Goal: Task Accomplishment & Management: Manage account settings

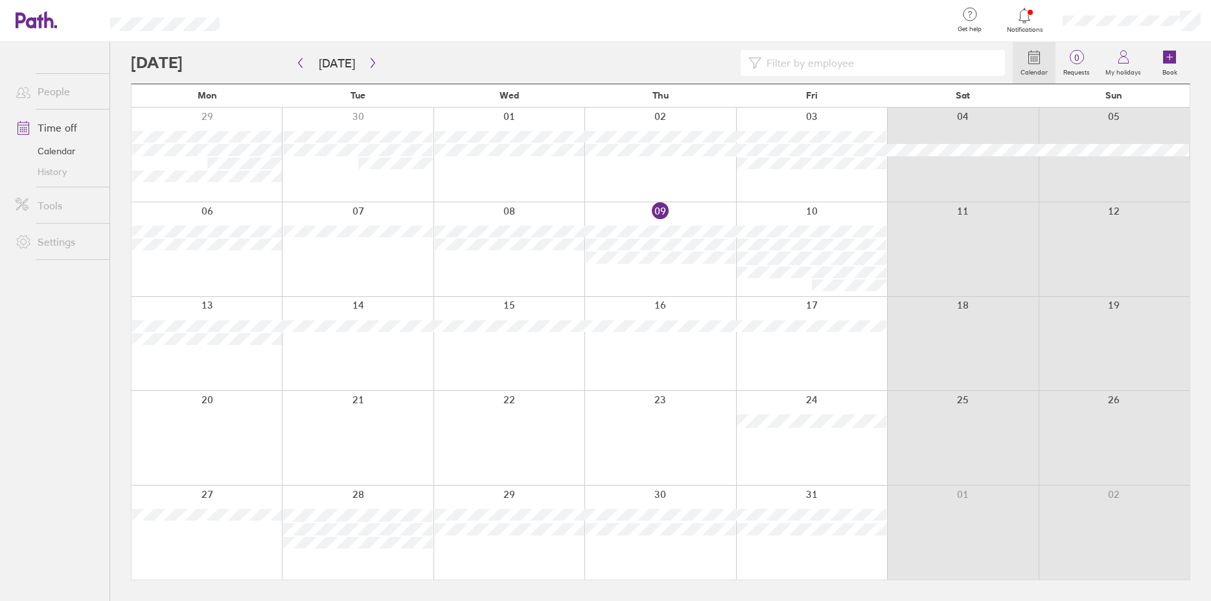
click at [63, 128] on link "Time off" at bounding box center [57, 128] width 104 height 26
click at [1129, 70] on label "My holidays" at bounding box center [1123, 71] width 51 height 12
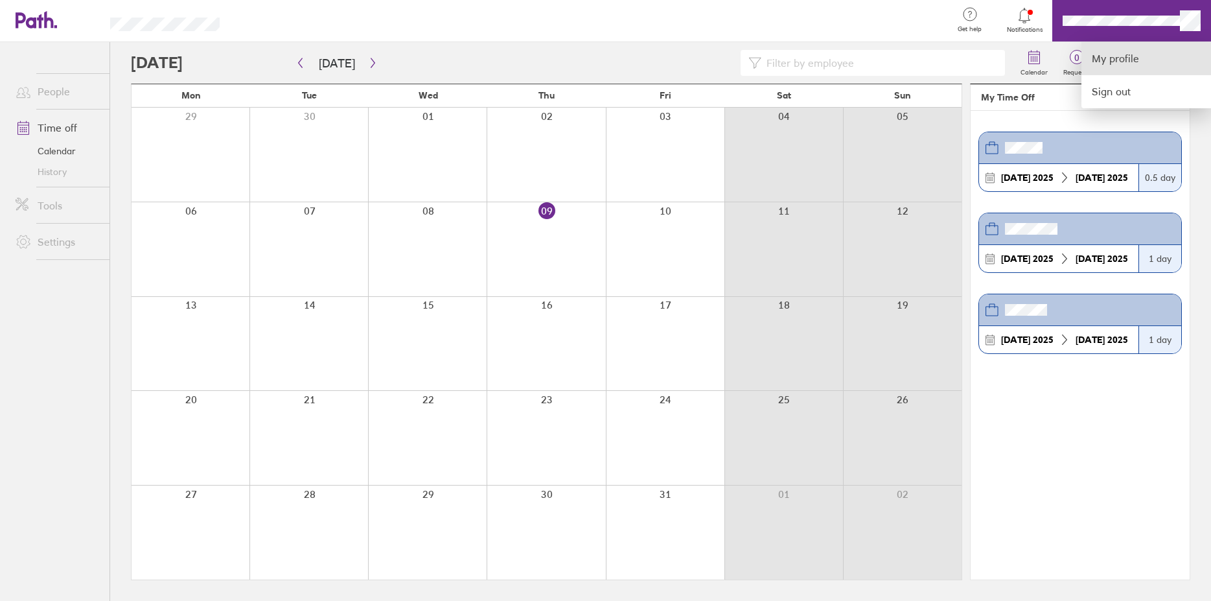
click at [1116, 67] on link "My profile" at bounding box center [1146, 58] width 130 height 33
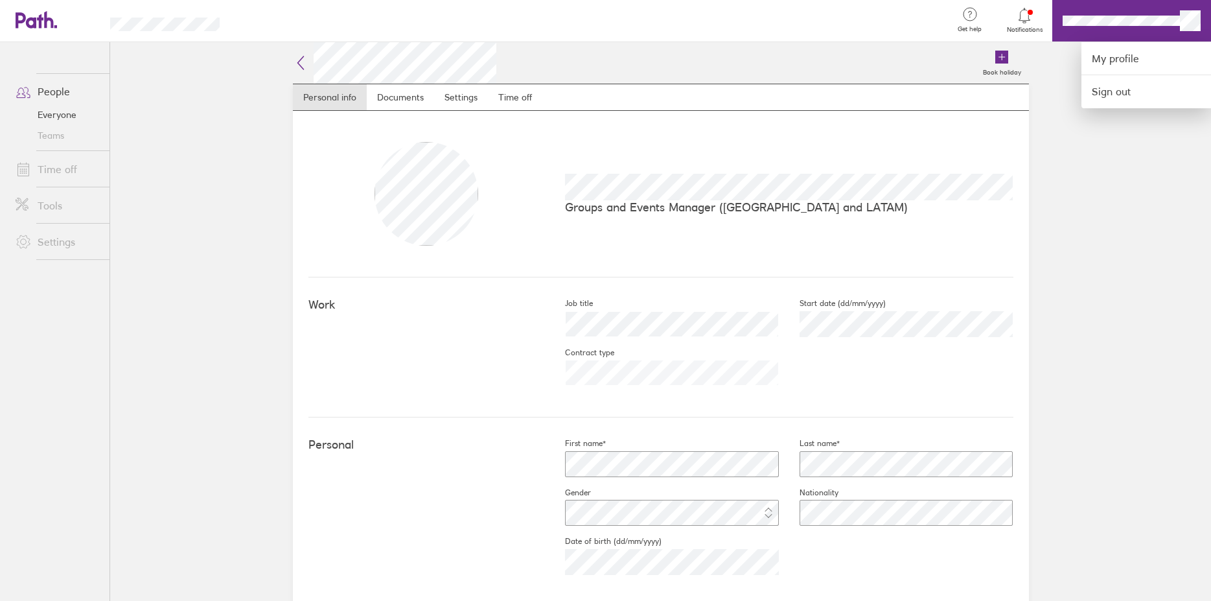
click at [759, 134] on div at bounding box center [605, 300] width 1211 height 601
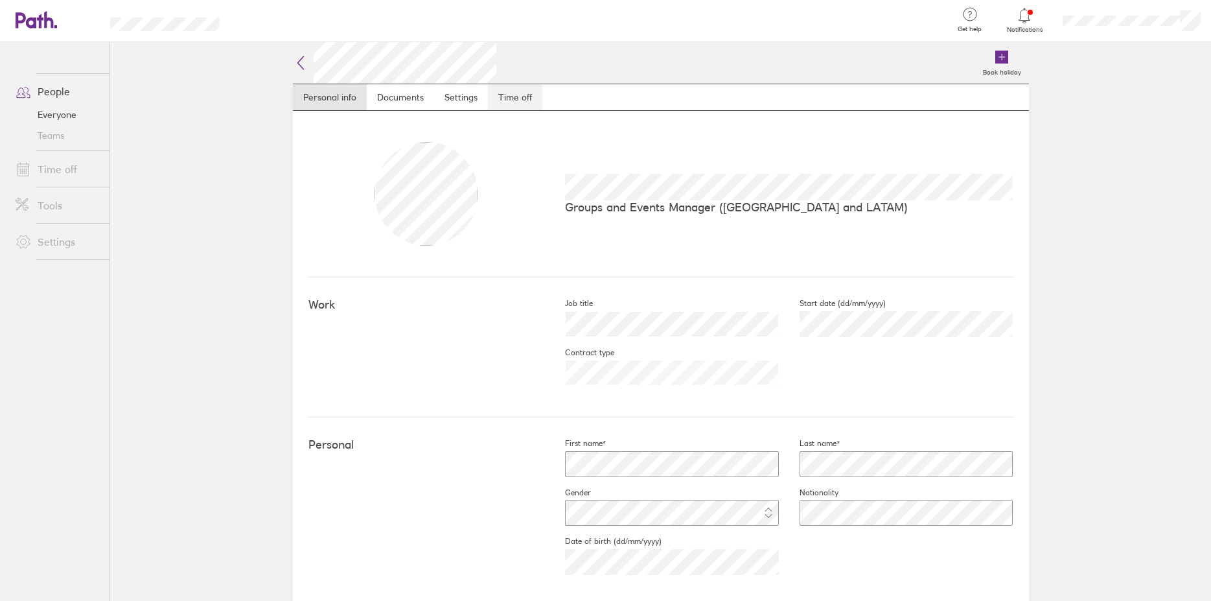
click at [510, 98] on link "Time off" at bounding box center [515, 97] width 54 height 26
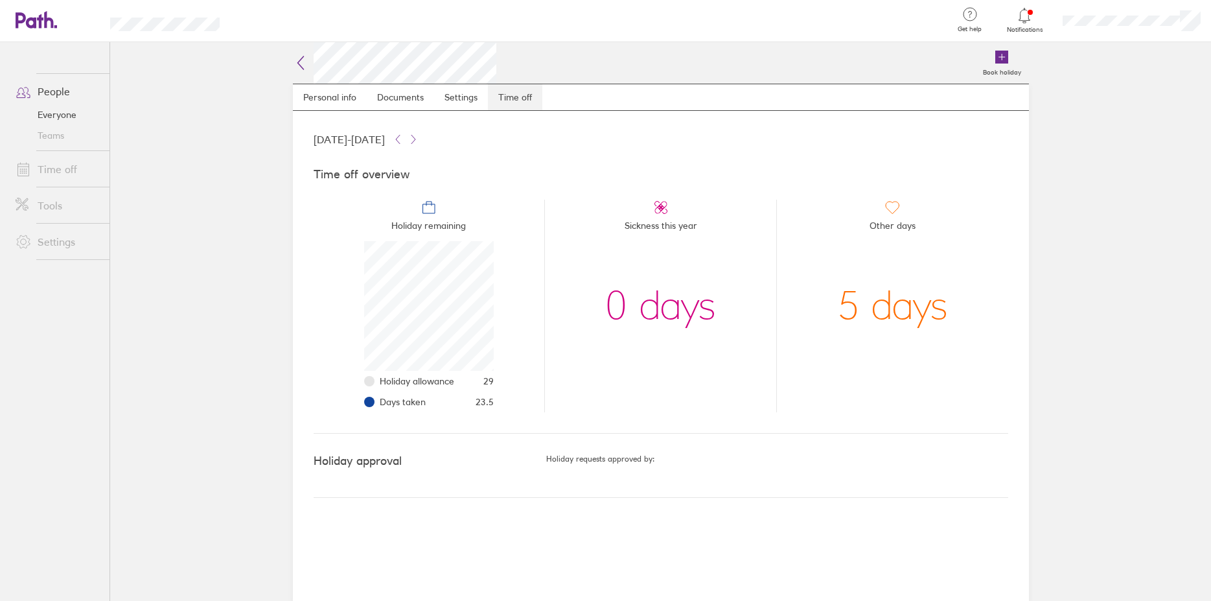
scroll to position [130, 130]
drag, startPoint x: 494, startPoint y: 381, endPoint x: 361, endPoint y: 385, distance: 132.9
click at [361, 385] on li "Holiday remaining Holiday allowance 29 Days taken 23.5" at bounding box center [429, 306] width 231 height 213
click at [376, 385] on ul "Holiday allowance 29 Days taken 23.5" at bounding box center [429, 391] width 130 height 41
drag, startPoint x: 492, startPoint y: 380, endPoint x: 505, endPoint y: 382, distance: 13.1
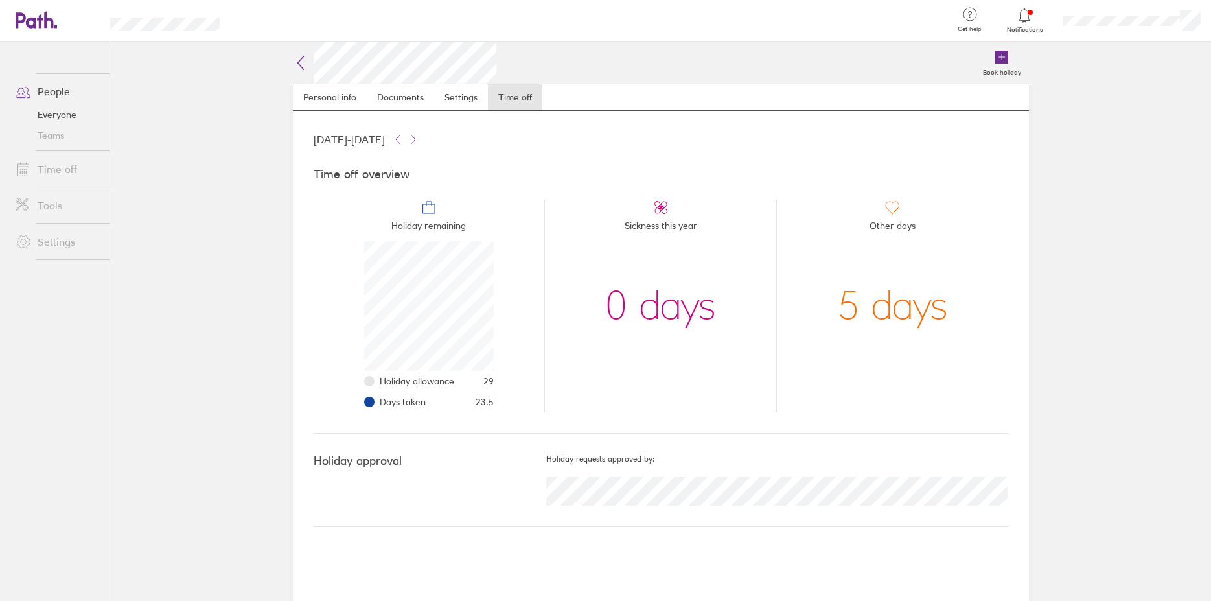
click at [505, 382] on li "Holiday remaining Holiday allowance 29 Days taken 23.5" at bounding box center [429, 306] width 231 height 213
drag, startPoint x: 500, startPoint y: 384, endPoint x: 382, endPoint y: 385, distance: 117.9
click at [382, 385] on li "Holiday remaining Holiday allowance 29 Days taken 23.5" at bounding box center [429, 306] width 231 height 213
drag, startPoint x: 499, startPoint y: 405, endPoint x: 356, endPoint y: 383, distance: 144.9
click at [356, 383] on li "Holiday remaining Holiday allowance 29 Days taken 23.5" at bounding box center [429, 306] width 231 height 213
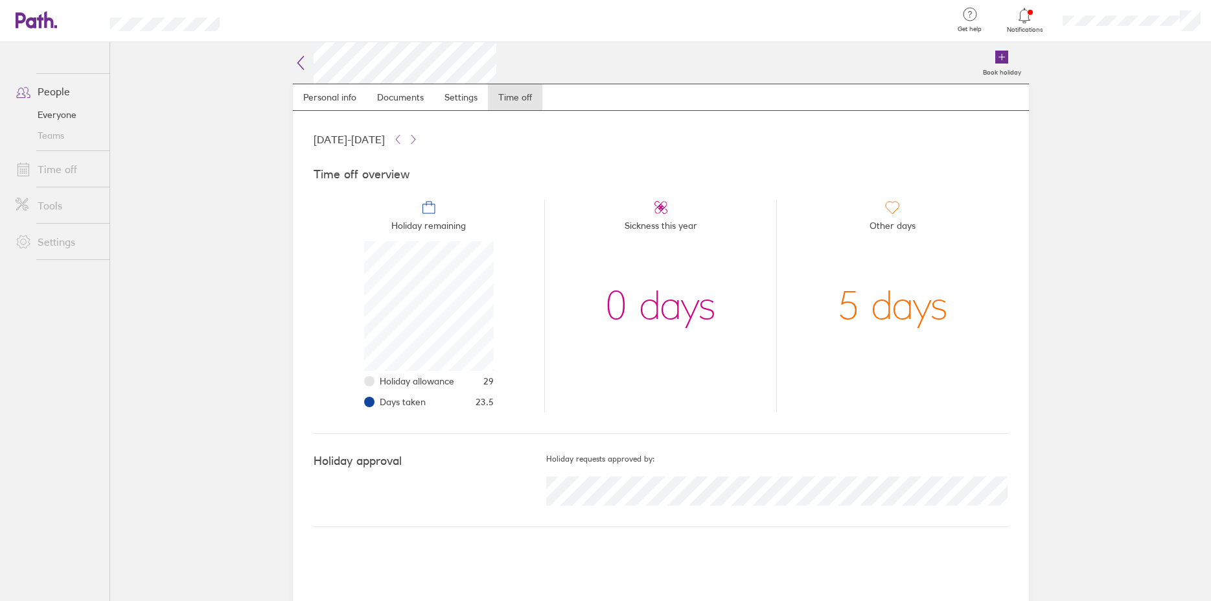
click at [526, 383] on li "Holiday remaining Holiday allowance 29 Days taken 23.5" at bounding box center [429, 306] width 231 height 213
click at [1024, 22] on icon at bounding box center [1024, 15] width 11 height 15
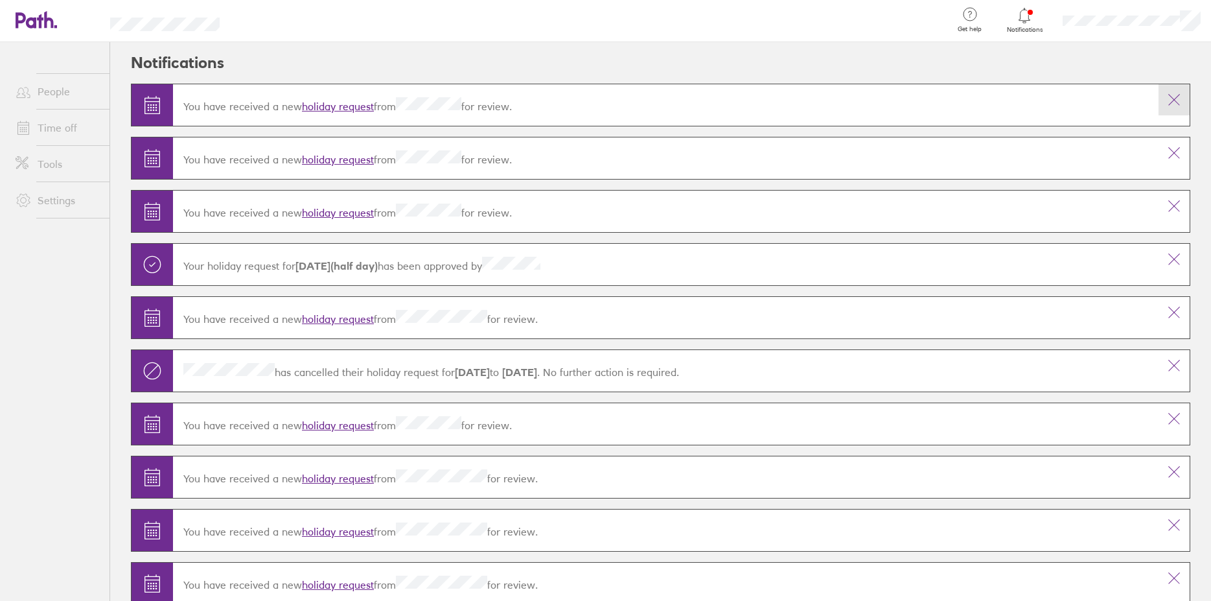
click at [1166, 94] on icon at bounding box center [1174, 100] width 16 height 16
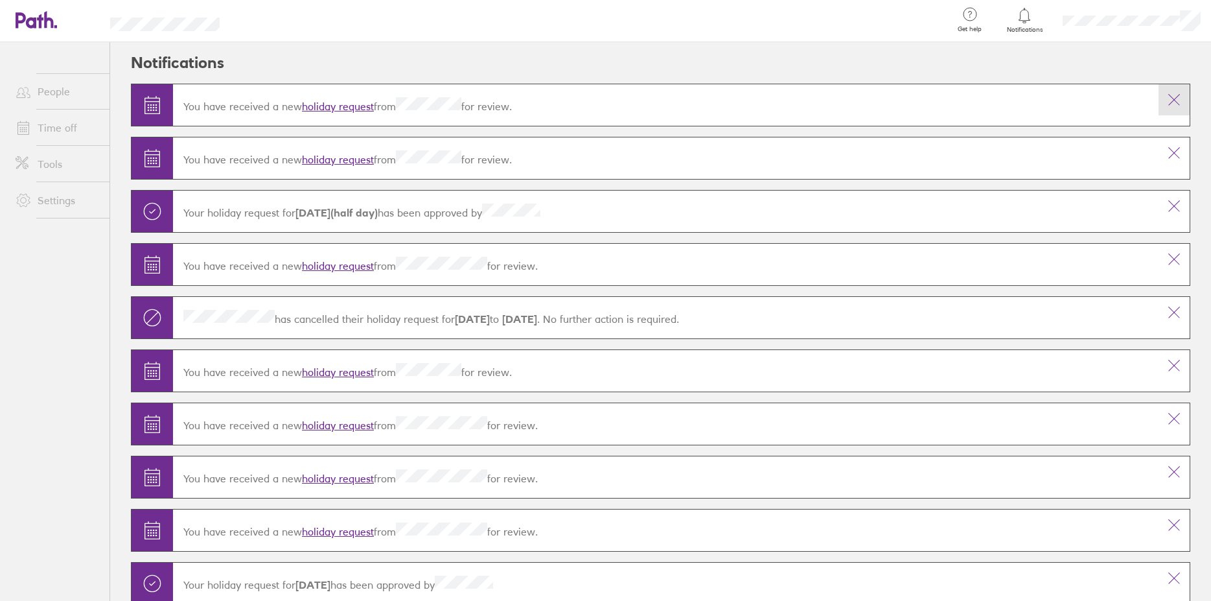
click at [1166, 97] on icon at bounding box center [1174, 100] width 16 height 16
